Goal: Transaction & Acquisition: Purchase product/service

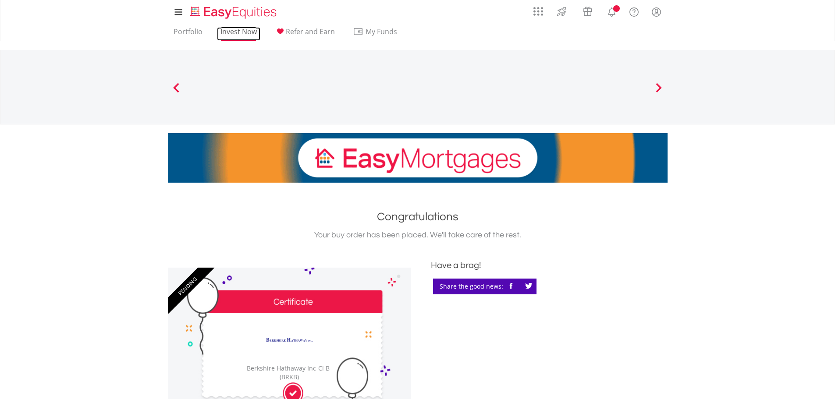
click at [237, 32] on link "Invest Now" at bounding box center [238, 34] width 43 height 14
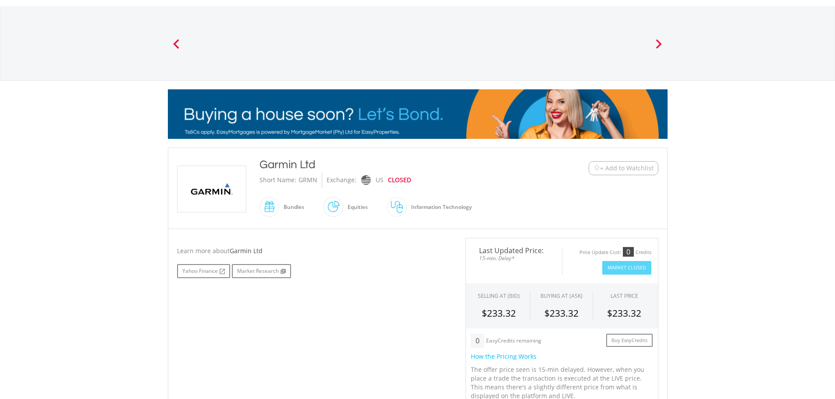
scroll to position [219, 0]
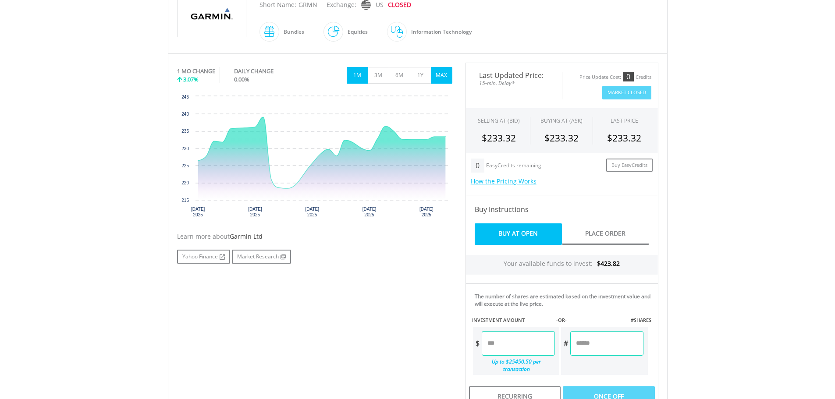
click at [439, 76] on button "MAX" at bounding box center [441, 75] width 21 height 17
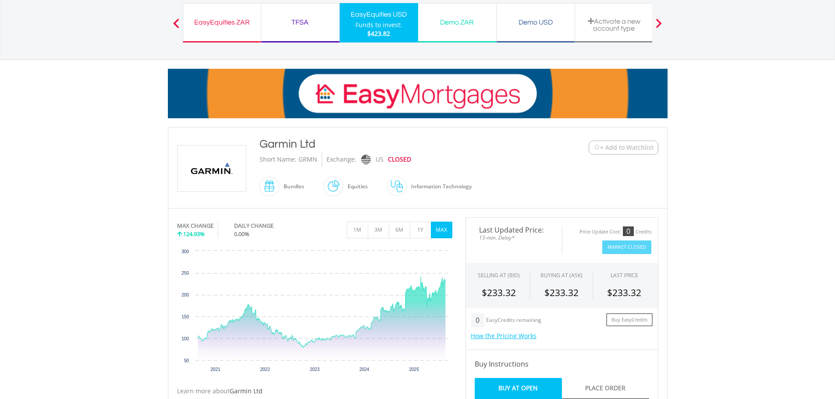
scroll to position [44, 0]
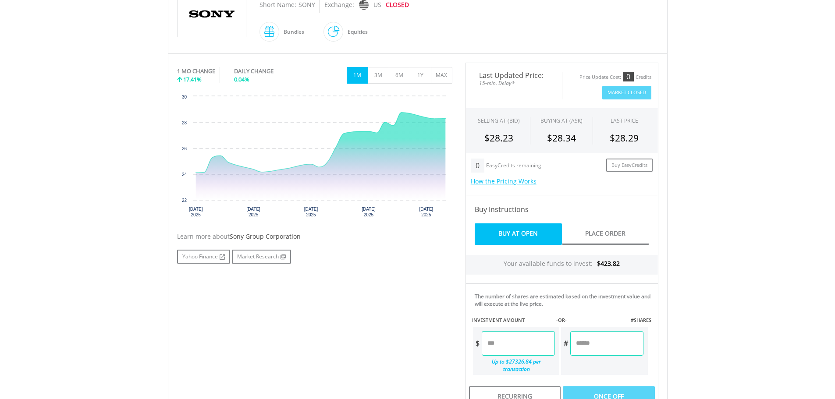
scroll to position [175, 0]
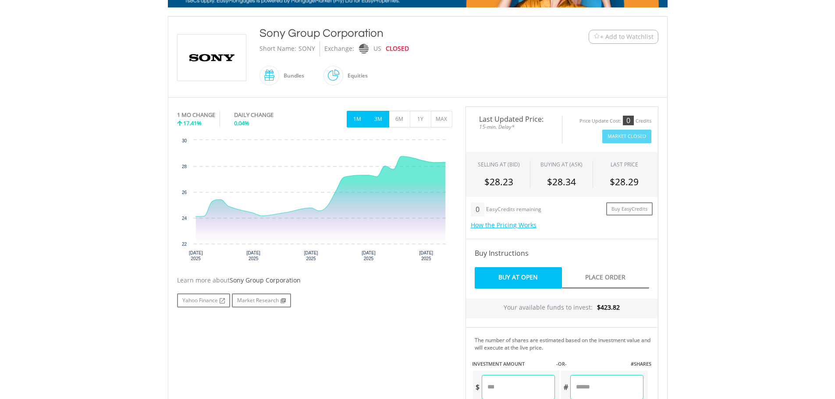
click at [380, 120] on button "3M" at bounding box center [378, 119] width 21 height 17
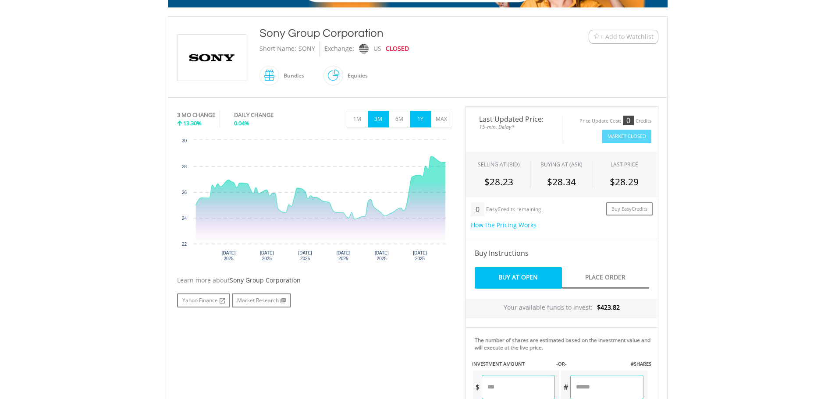
click at [420, 117] on button "1Y" at bounding box center [420, 119] width 21 height 17
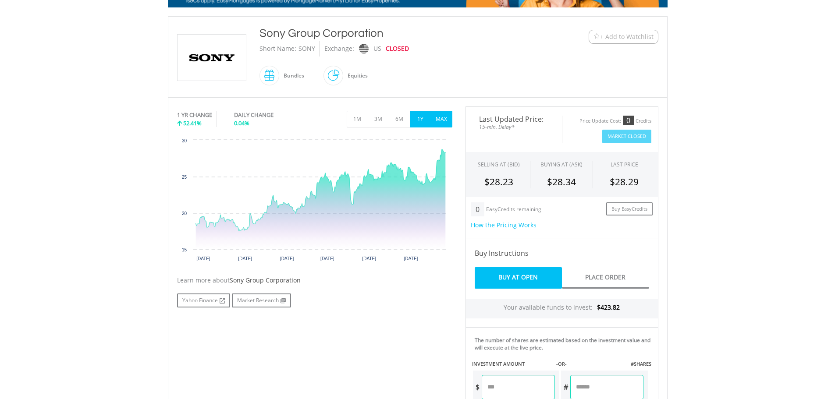
click at [445, 117] on button "MAX" at bounding box center [441, 119] width 21 height 17
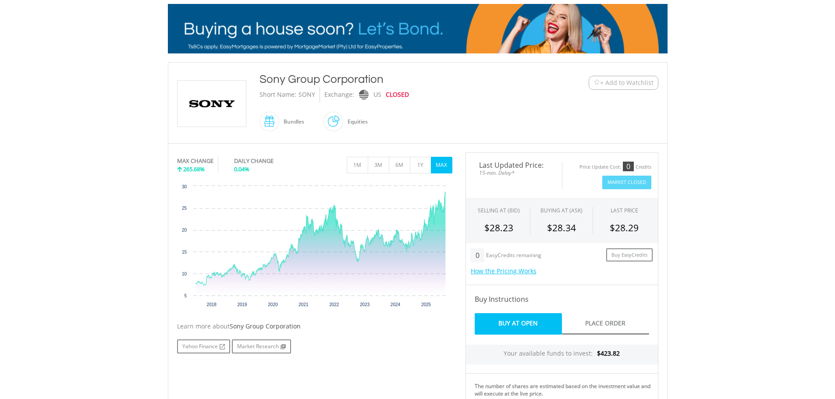
scroll to position [44, 0]
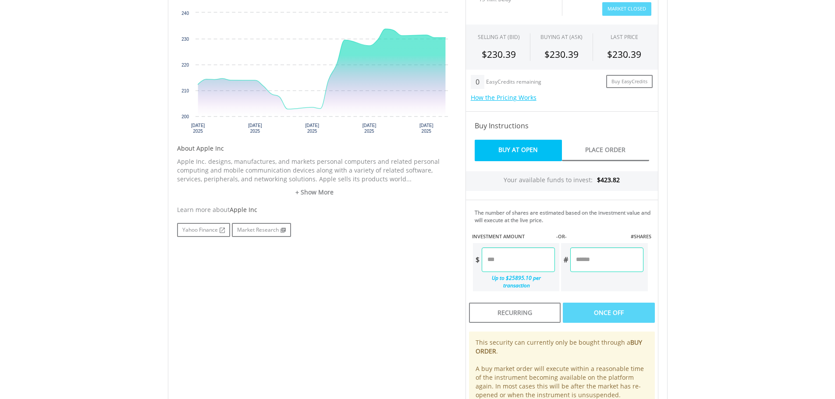
scroll to position [223, 0]
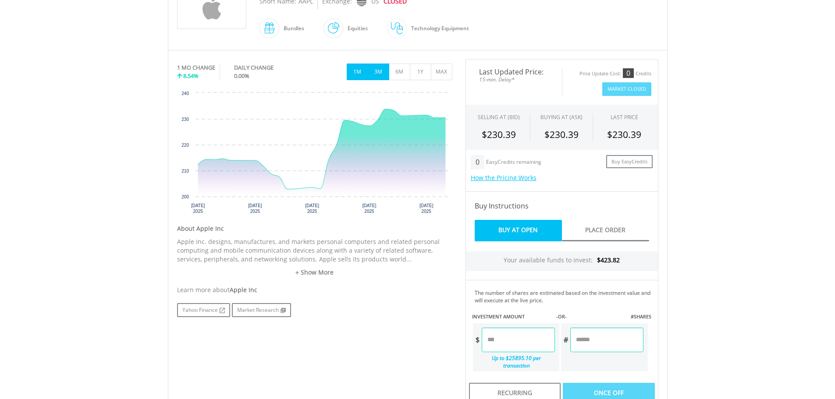
click at [379, 75] on button "3M" at bounding box center [378, 72] width 21 height 17
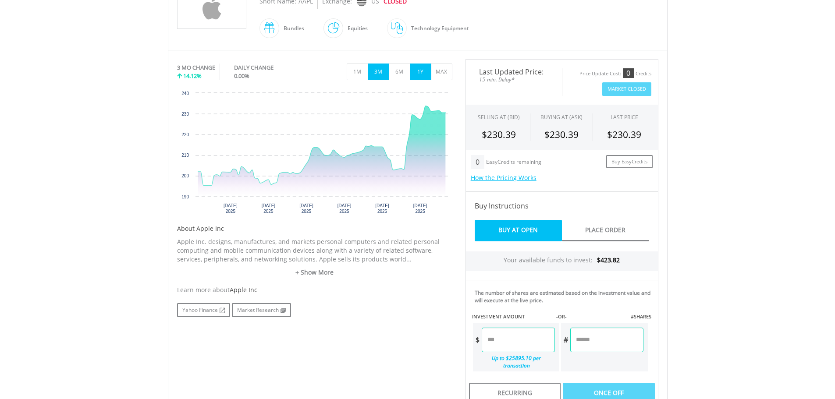
click at [421, 70] on button "1Y" at bounding box center [420, 72] width 21 height 17
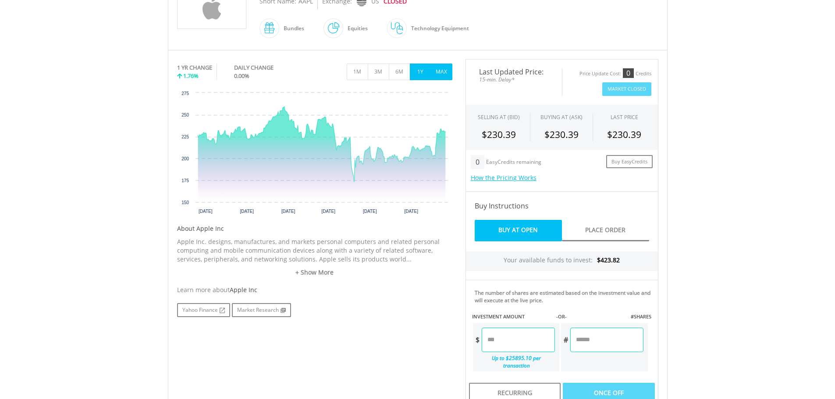
click at [439, 71] on button "MAX" at bounding box center [441, 72] width 21 height 17
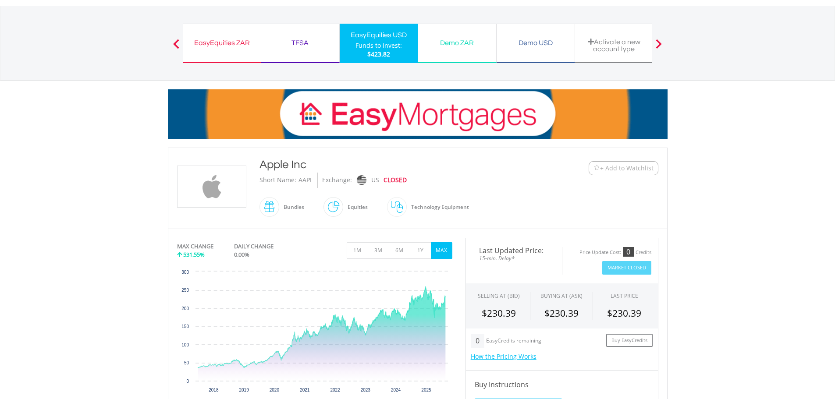
scroll to position [0, 0]
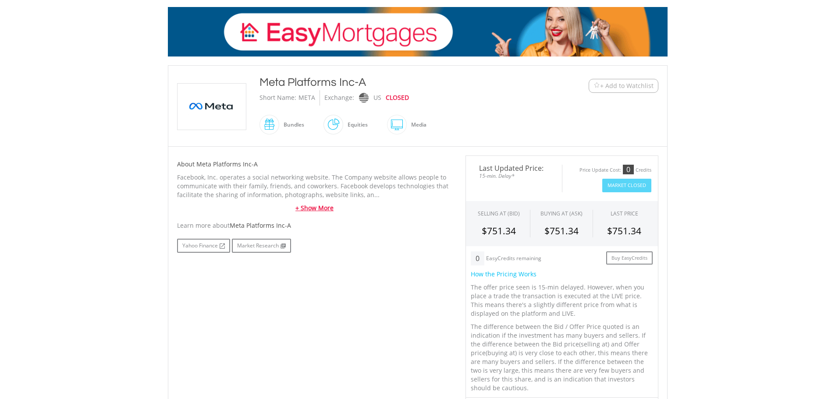
scroll to position [131, 0]
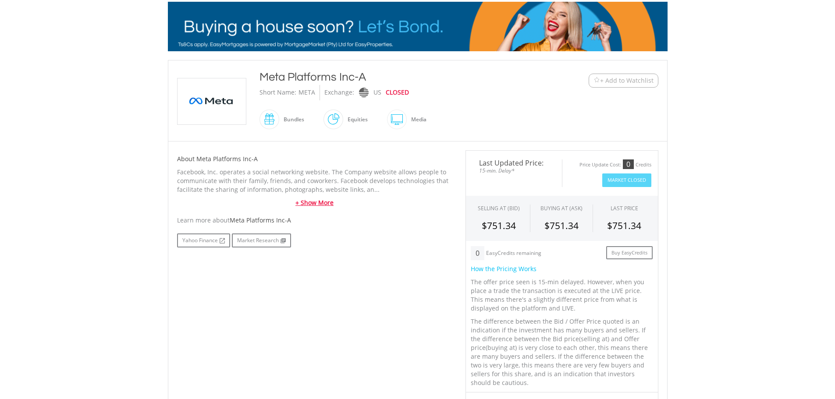
click at [317, 205] on link "+ Show More" at bounding box center [314, 202] width 275 height 9
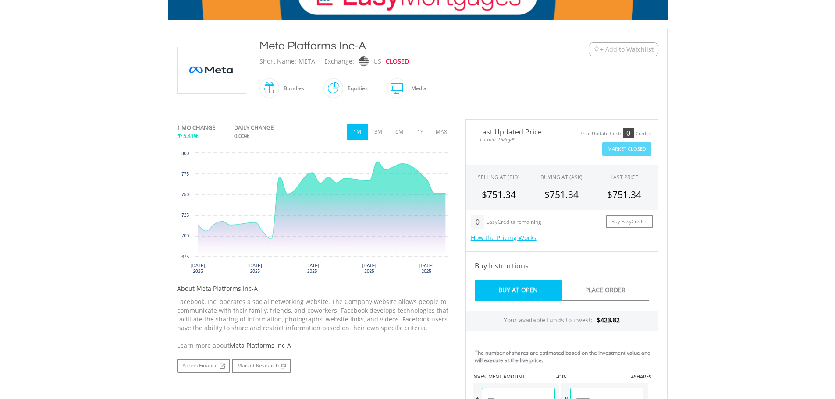
scroll to position [161, 0]
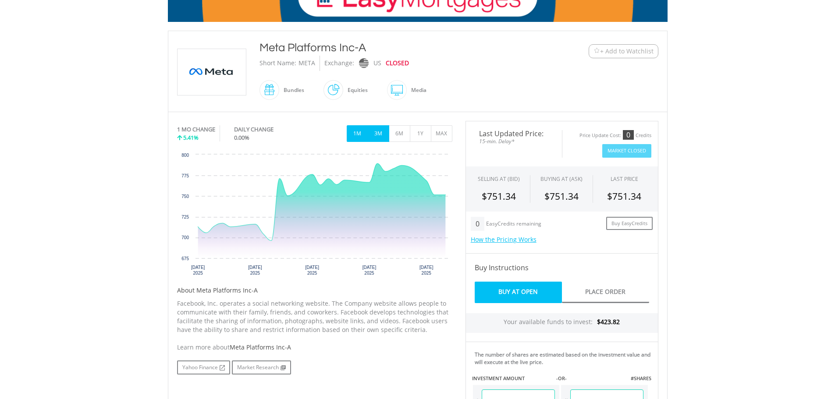
click at [381, 131] on button "3M" at bounding box center [378, 133] width 21 height 17
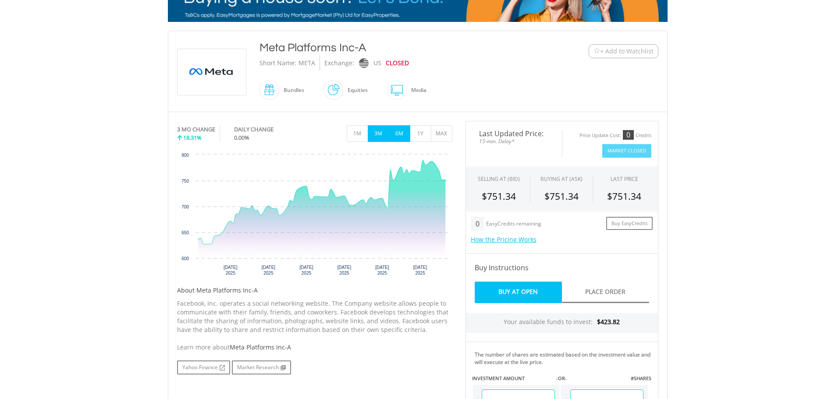
click at [399, 133] on button "6M" at bounding box center [399, 133] width 21 height 17
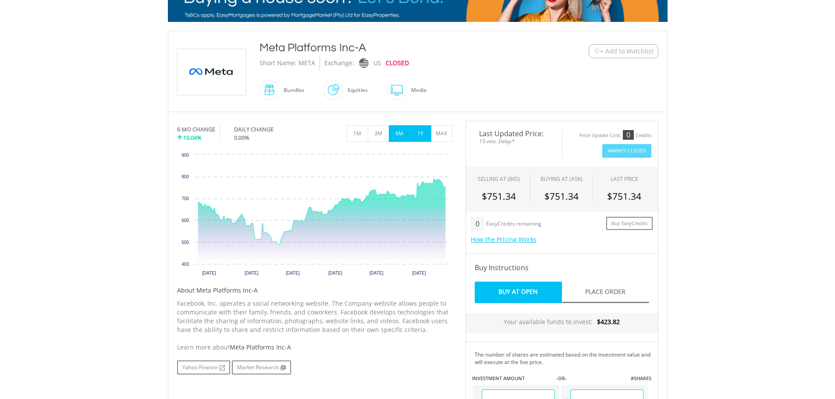
click at [423, 130] on button "1Y" at bounding box center [420, 133] width 21 height 17
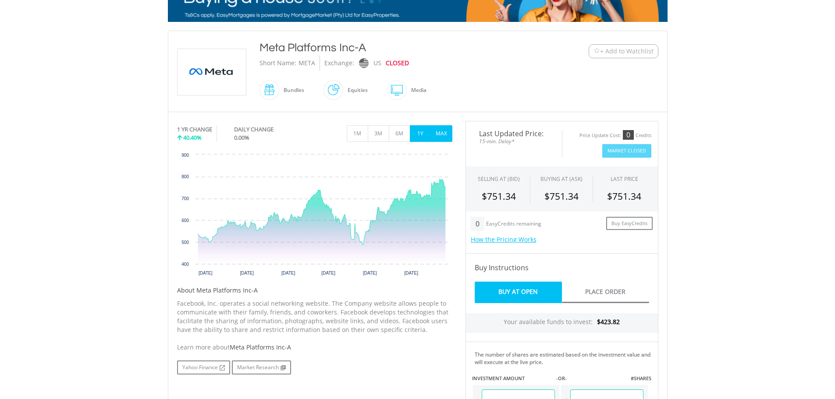
click at [437, 132] on button "MAX" at bounding box center [441, 133] width 21 height 17
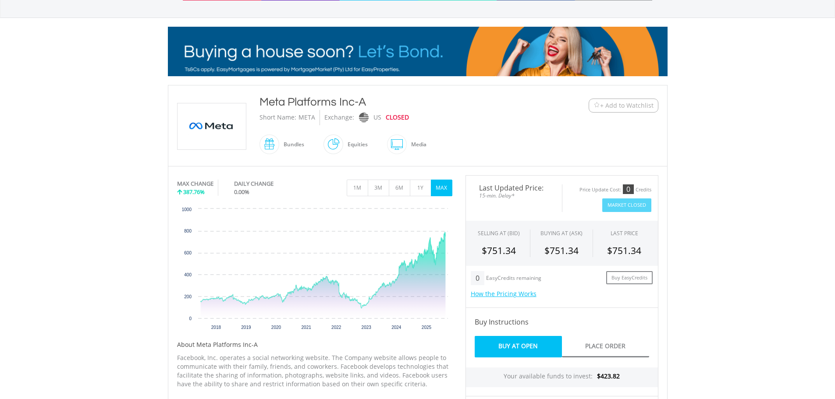
scroll to position [29, 0]
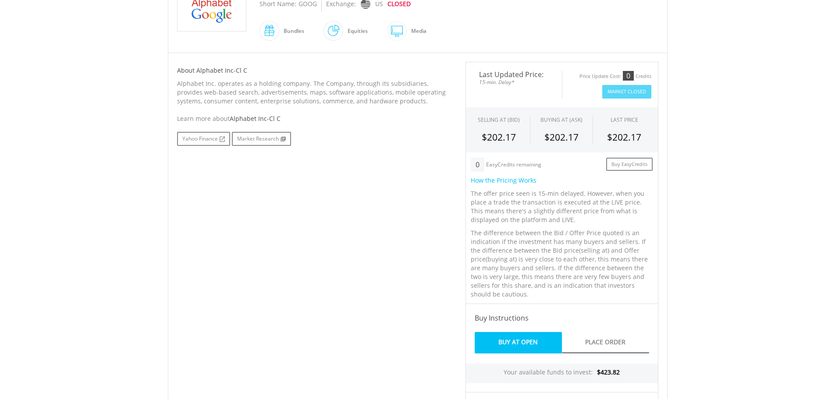
scroll to position [219, 0]
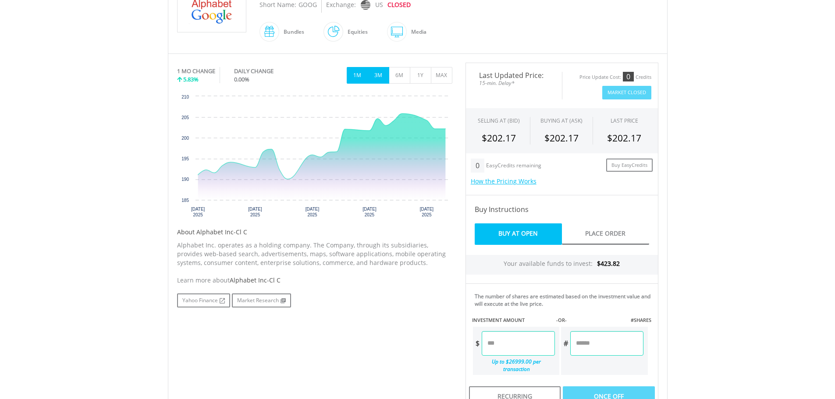
click at [382, 77] on button "3M" at bounding box center [378, 75] width 21 height 17
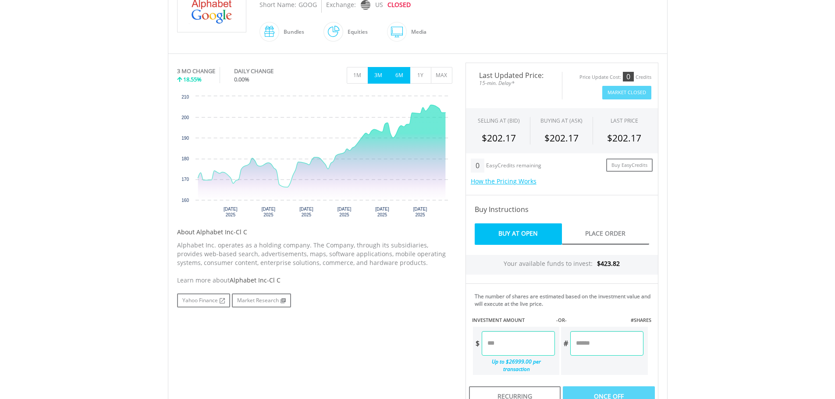
click at [400, 73] on button "6M" at bounding box center [399, 75] width 21 height 17
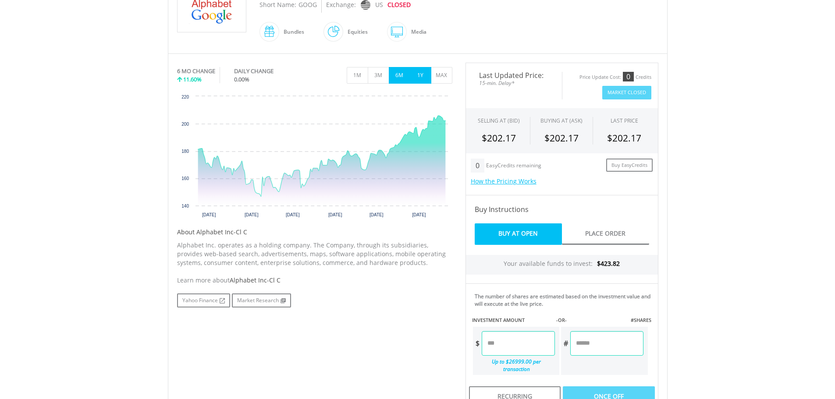
click at [422, 74] on button "1Y" at bounding box center [420, 75] width 21 height 17
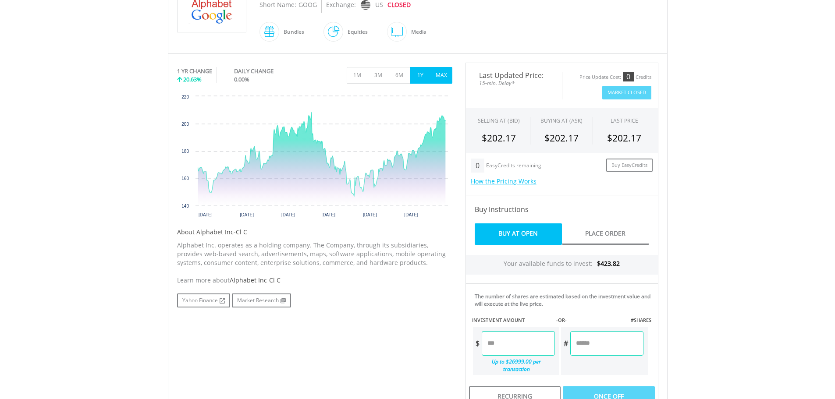
click at [438, 73] on button "MAX" at bounding box center [441, 75] width 21 height 17
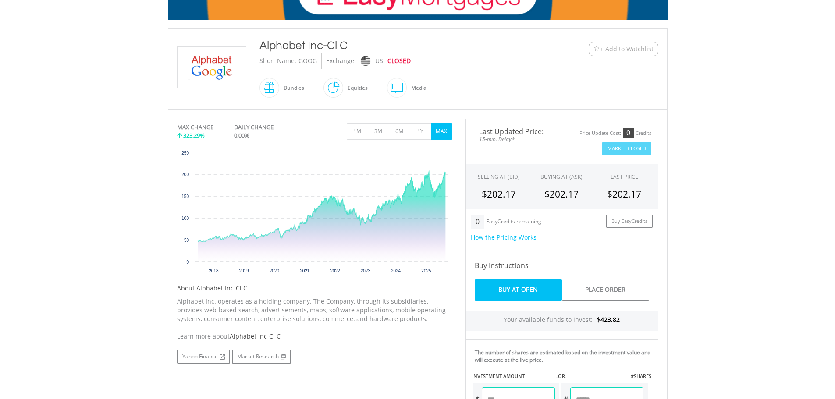
scroll to position [88, 0]
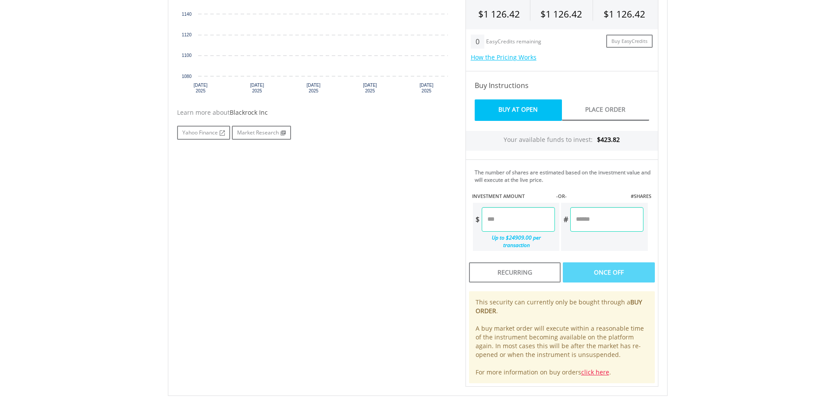
scroll to position [467, 0]
